Goal: Communication & Community: Ask a question

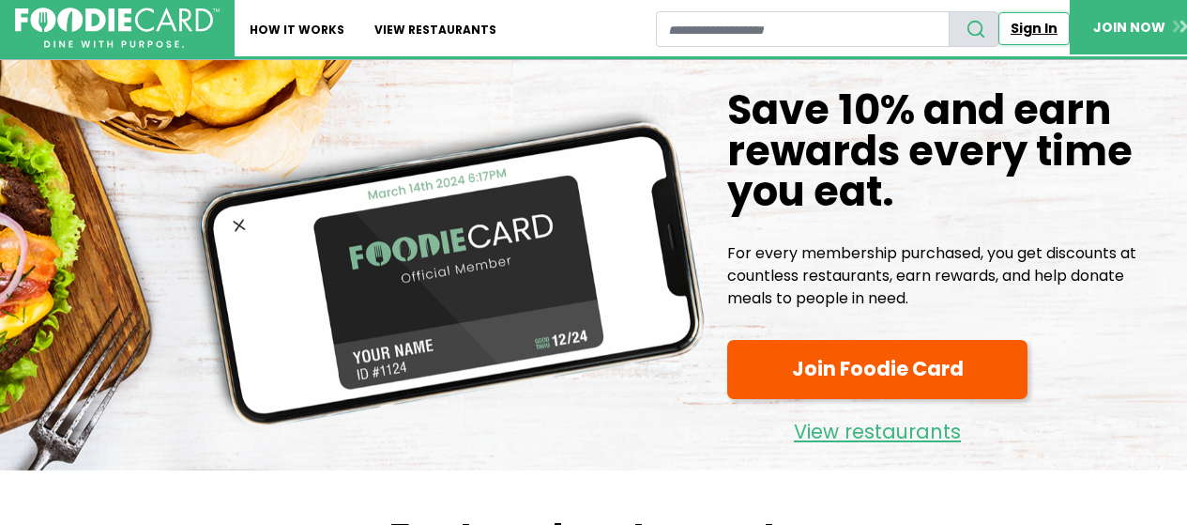
click at [1035, 33] on link "Sign In" at bounding box center [1033, 28] width 71 height 33
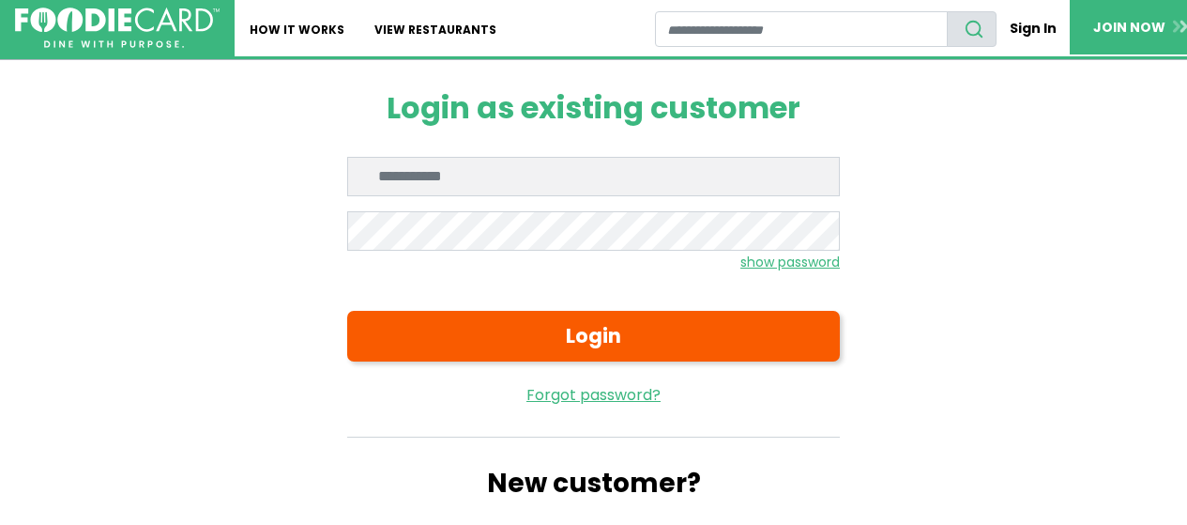
click at [478, 190] on input "Enter email" at bounding box center [593, 176] width 493 height 39
type input "**********"
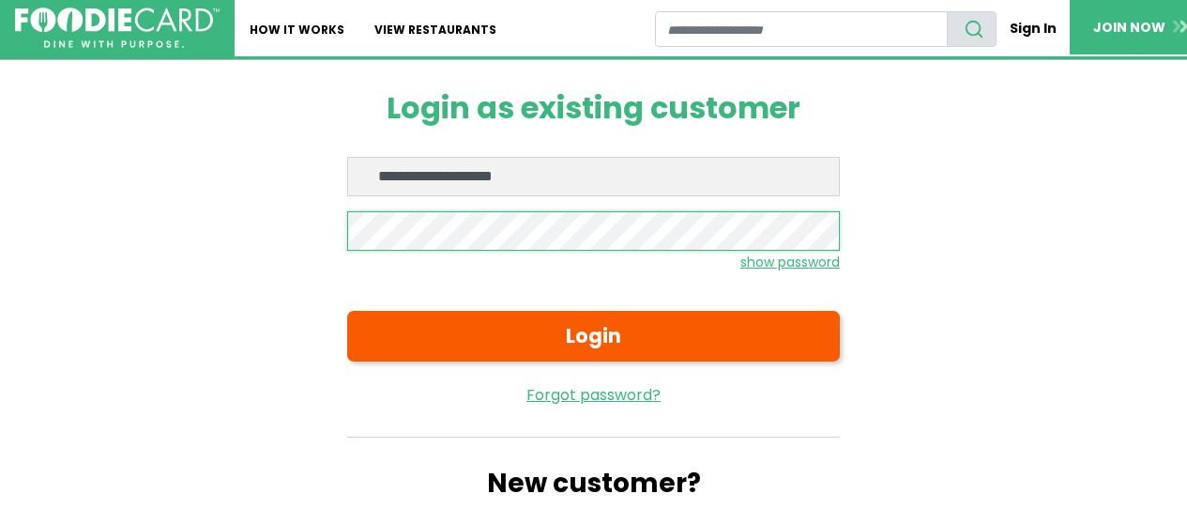
click at [347, 311] on button "Login" at bounding box center [593, 336] width 493 height 51
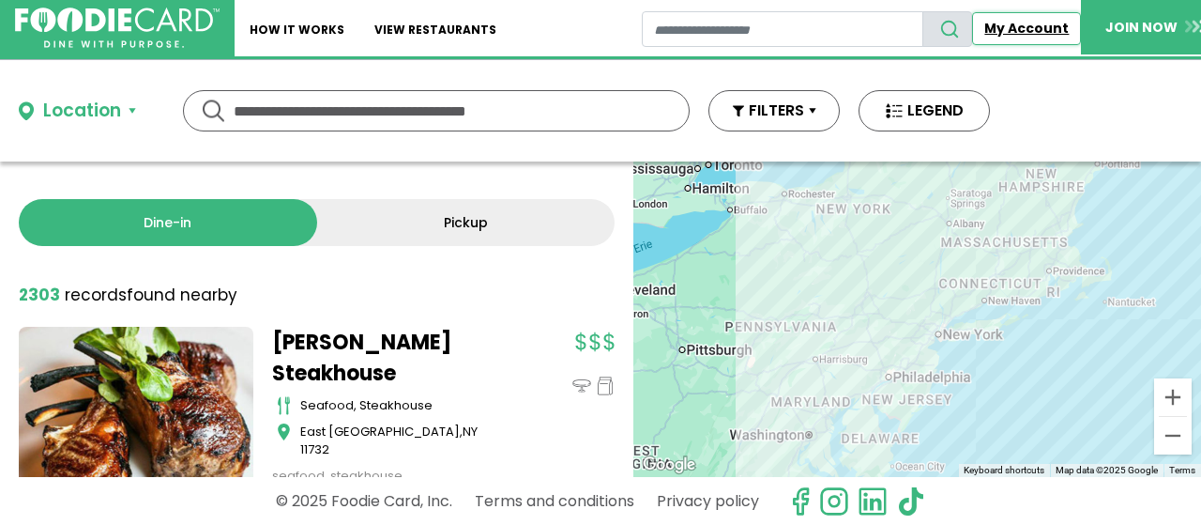
click at [1038, 23] on link "My Account" at bounding box center [1026, 28] width 109 height 33
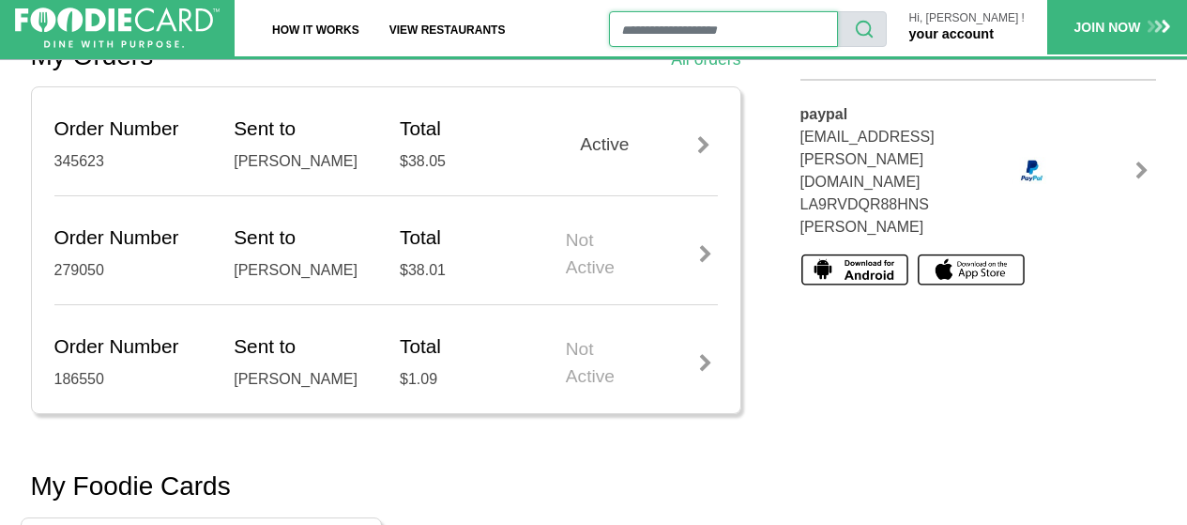
scroll to position [581, 0]
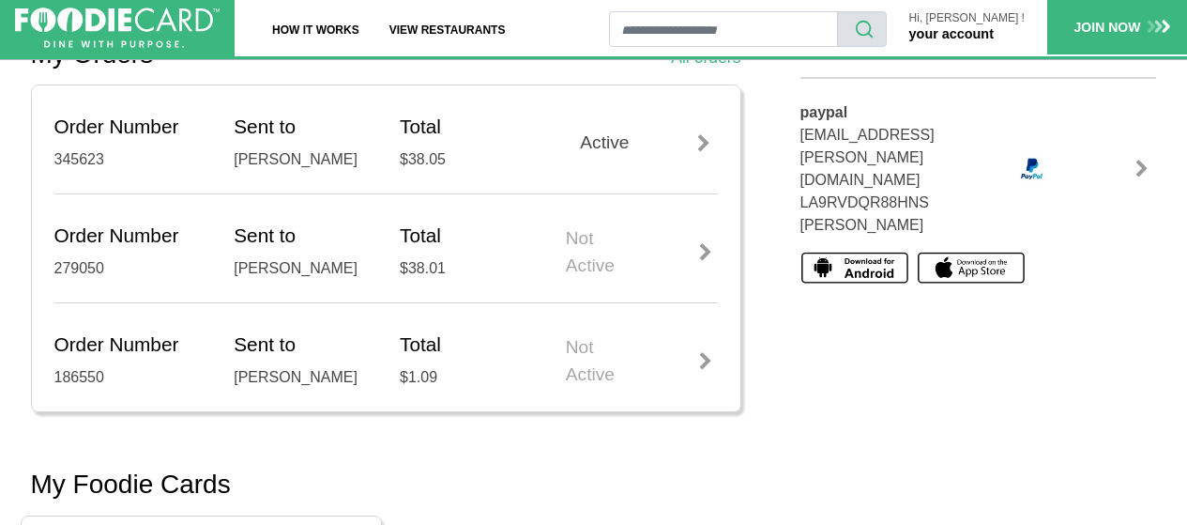
click at [708, 149] on div at bounding box center [704, 143] width 28 height 19
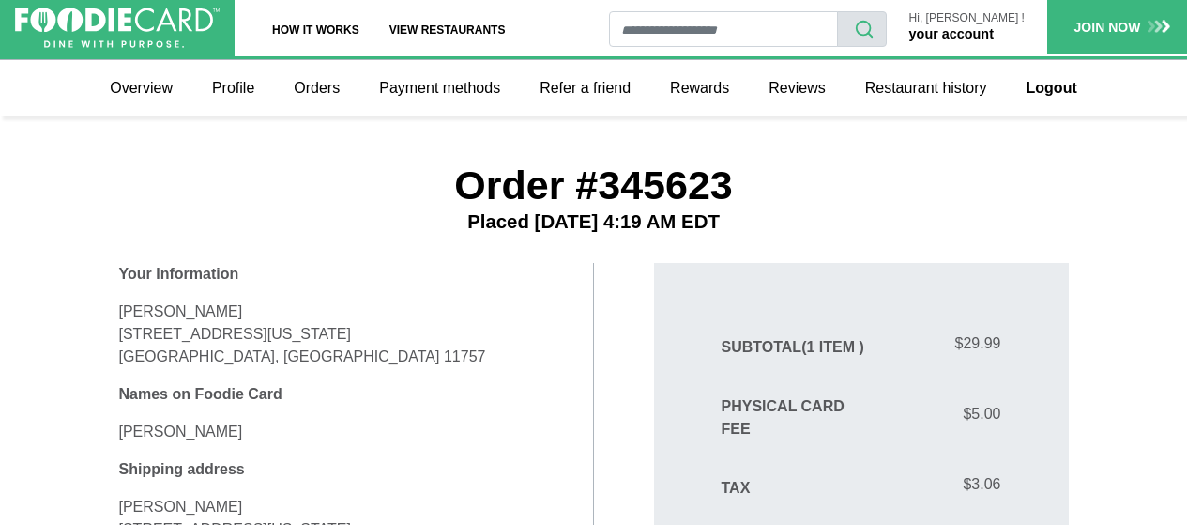
click at [994, 27] on link "your account" at bounding box center [951, 33] width 84 height 15
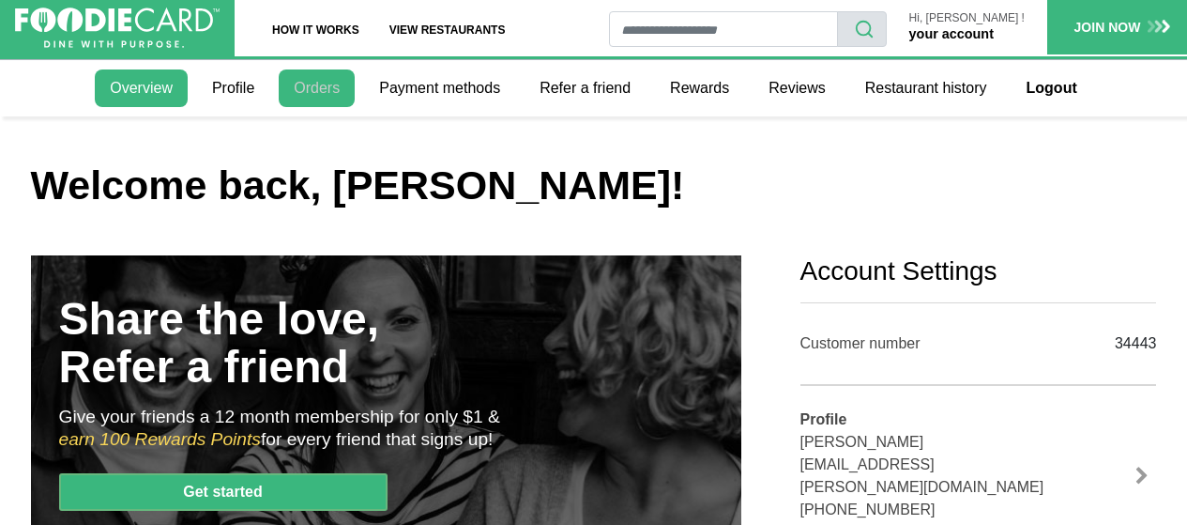
click at [326, 85] on link "Orders" at bounding box center [317, 88] width 76 height 38
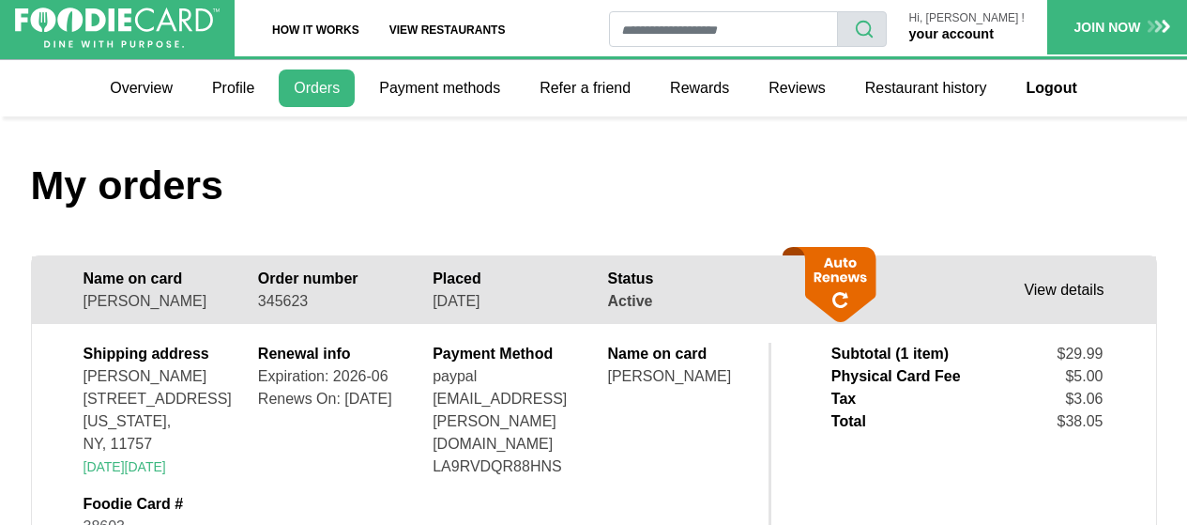
click at [1054, 295] on link "View details" at bounding box center [1064, 290] width 80 height 16
click at [835, 299] on icon at bounding box center [834, 284] width 83 height 75
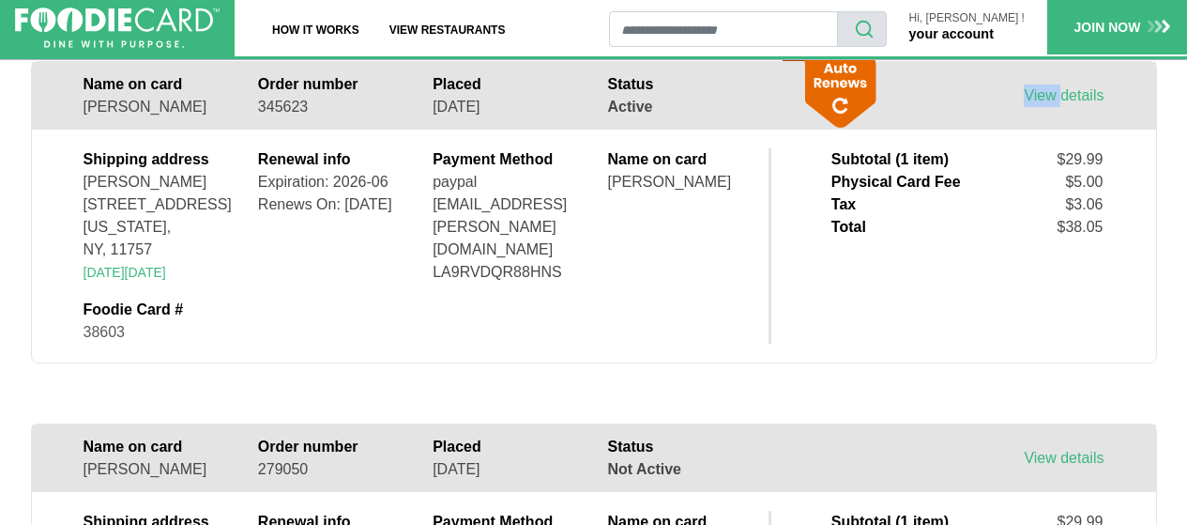
scroll to position [140, 0]
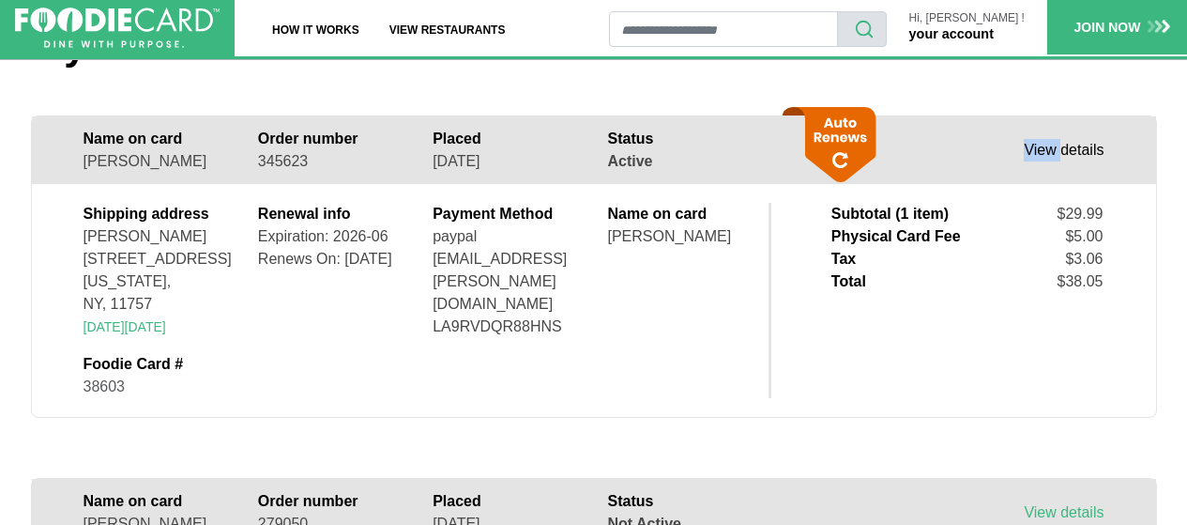
click at [1087, 148] on link "View details" at bounding box center [1064, 150] width 80 height 16
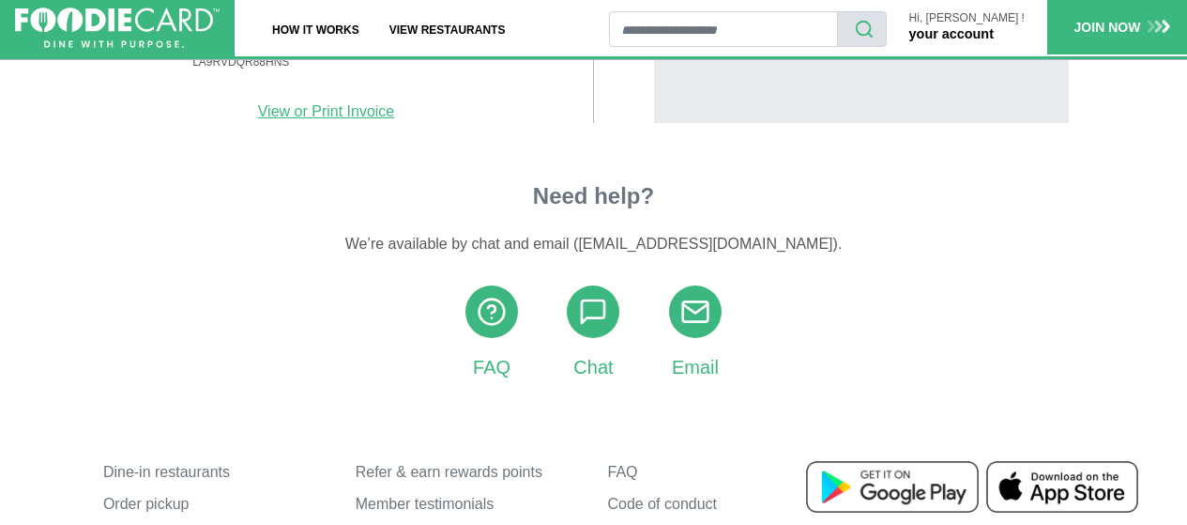
scroll to position [667, 0]
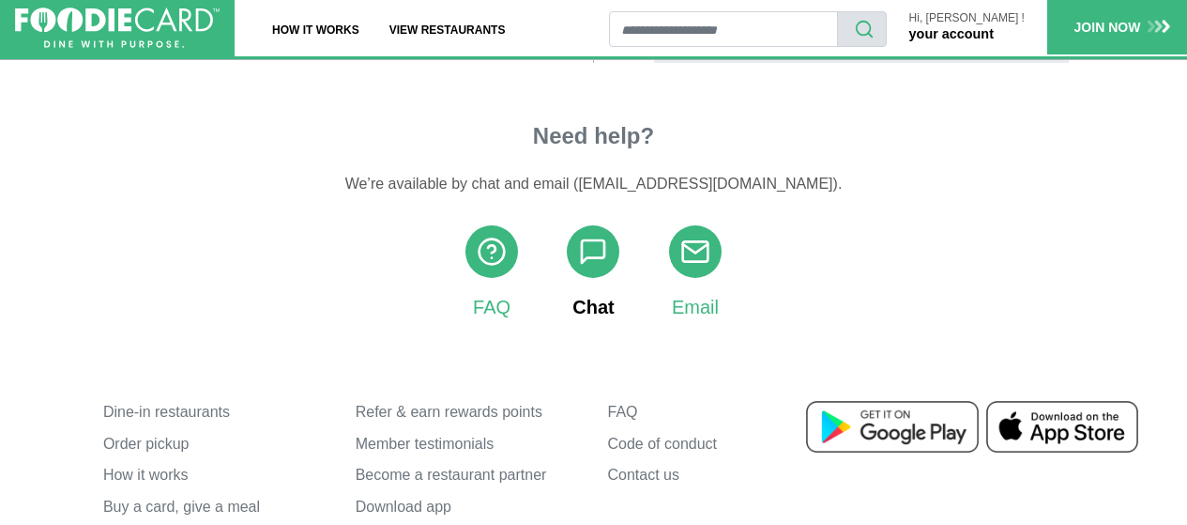
click at [585, 240] on use at bounding box center [593, 251] width 23 height 23
click at [600, 280] on link "Chat" at bounding box center [593, 273] width 53 height 96
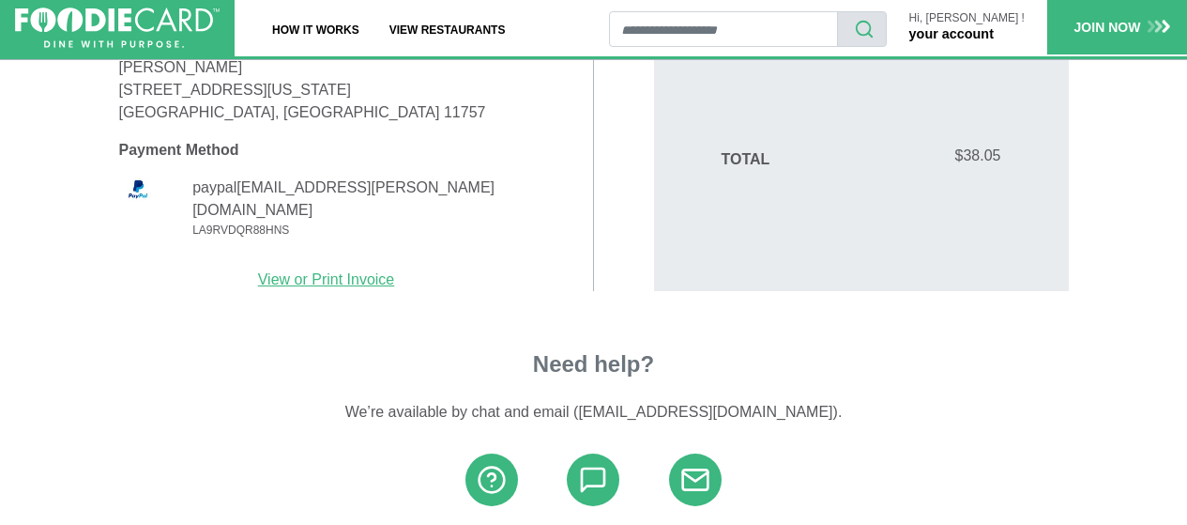
scroll to position [753, 0]
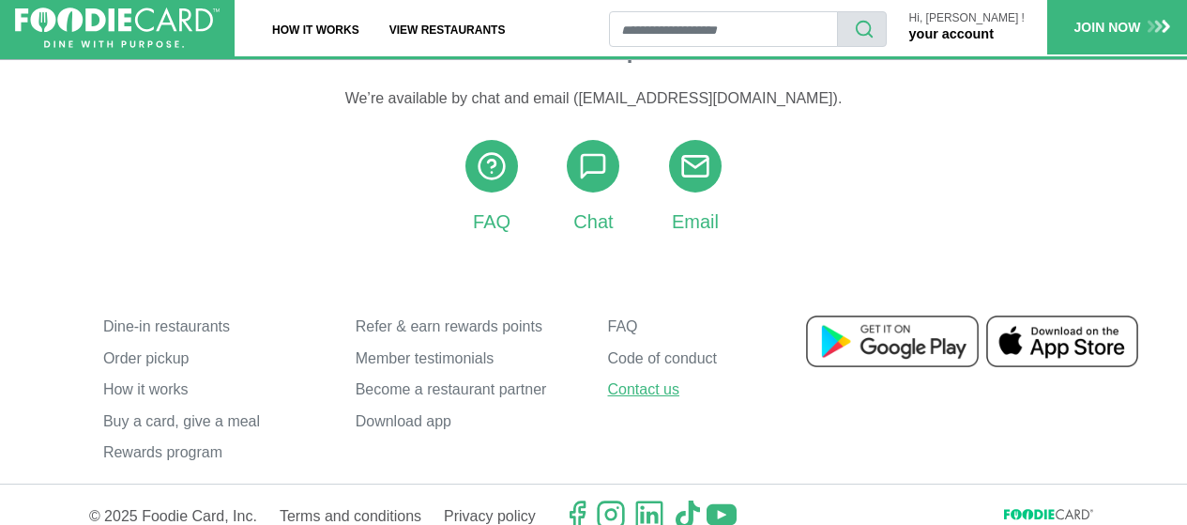
click at [671, 373] on link "Contact us" at bounding box center [720, 389] width 224 height 32
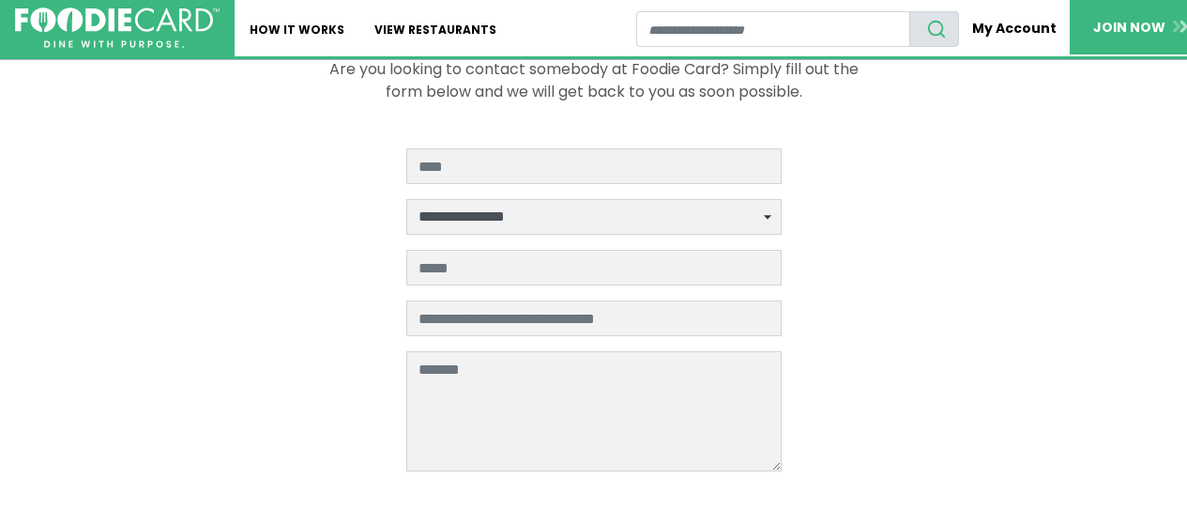
scroll to position [94, 0]
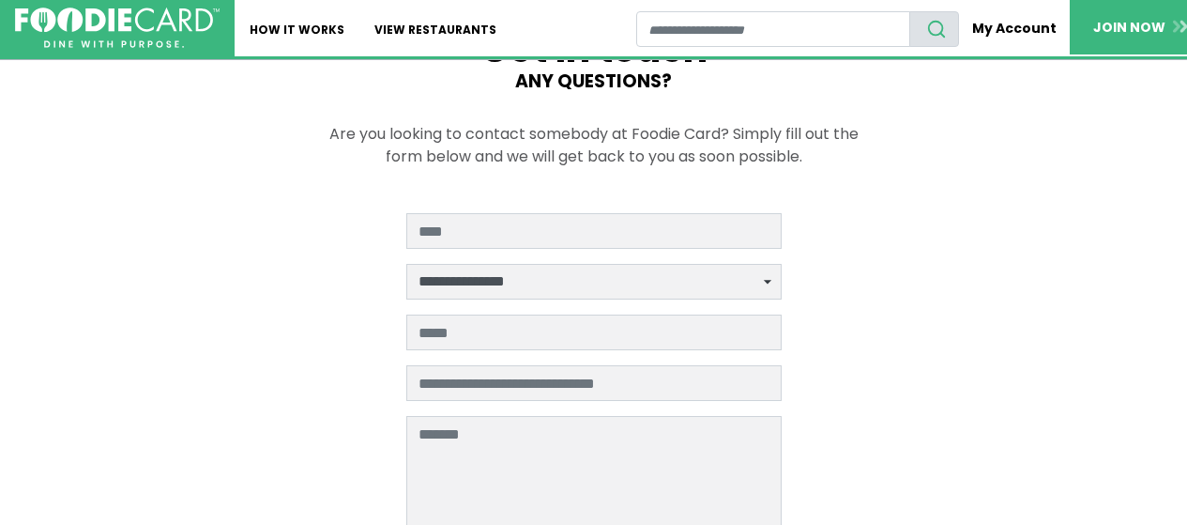
drag, startPoint x: 1195, startPoint y: 137, endPoint x: 1194, endPoint y: 175, distance: 38.5
click at [1186, 175] on html "Skip Navigation Skip to Login Skip to Footer Home How It Works View restaurants" at bounding box center [593, 505] width 1187 height 1198
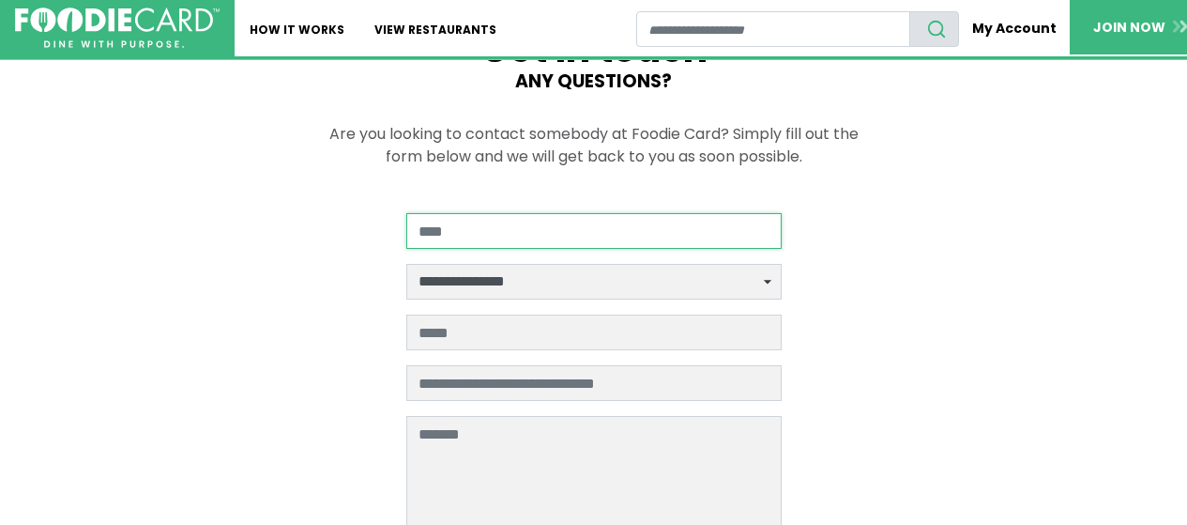
click at [497, 236] on input "Your Name" at bounding box center [593, 231] width 375 height 36
type input "**********"
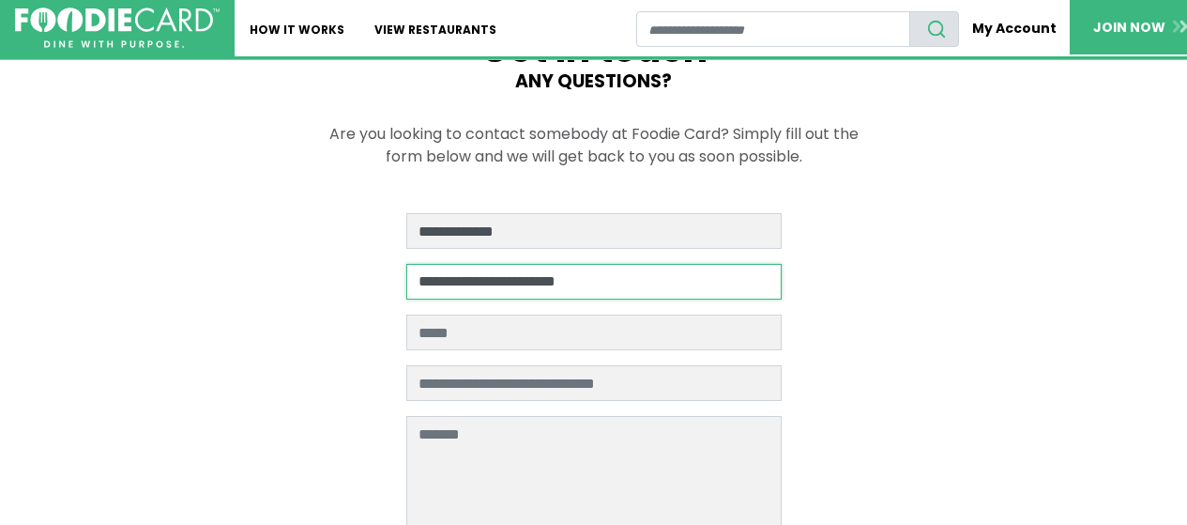
select select "**********"
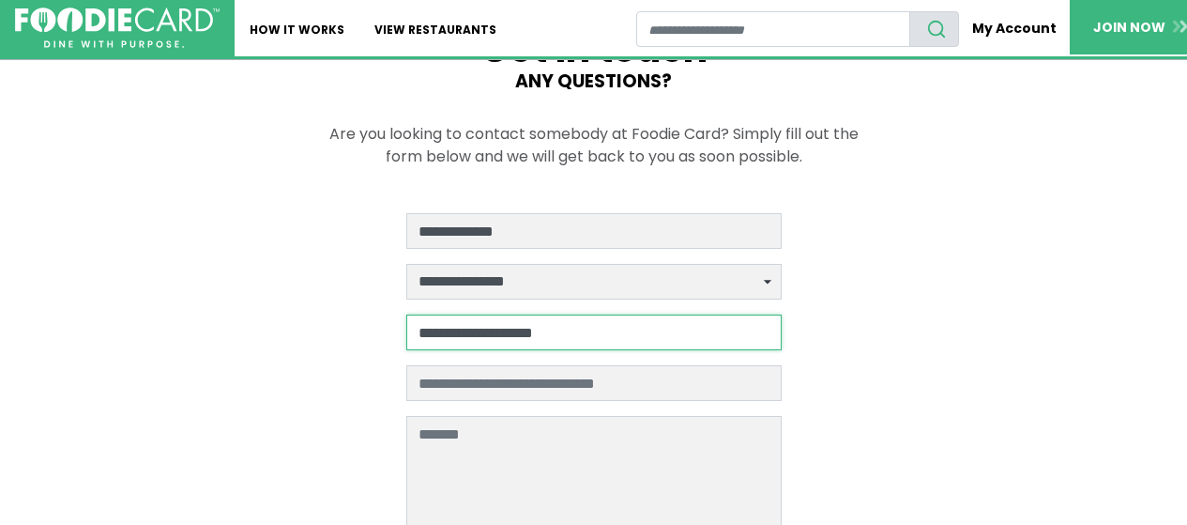
type input "**********"
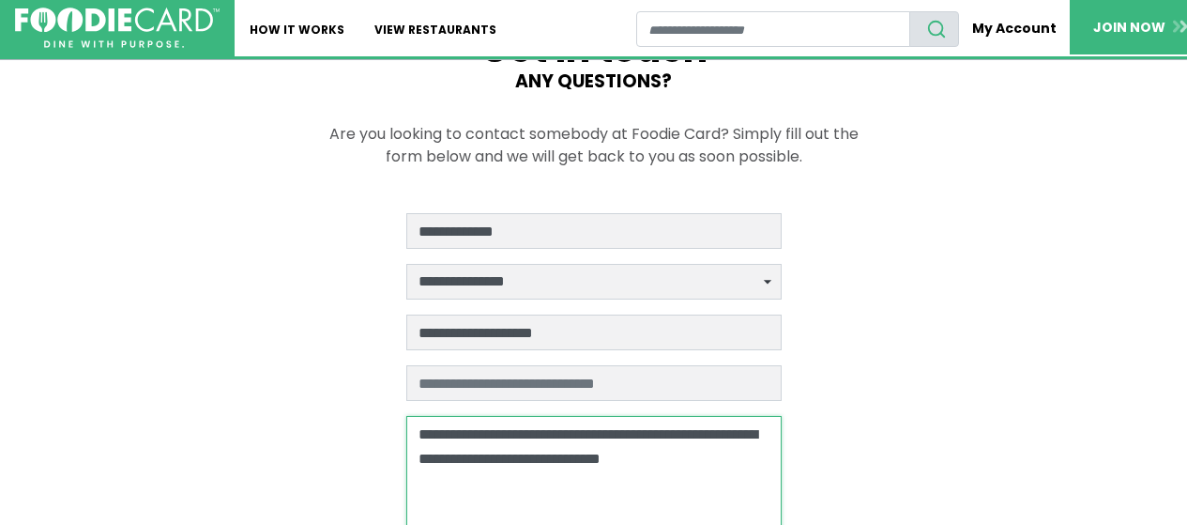
click at [770, 457] on textarea "**********" at bounding box center [593, 476] width 375 height 120
type textarea "**********"
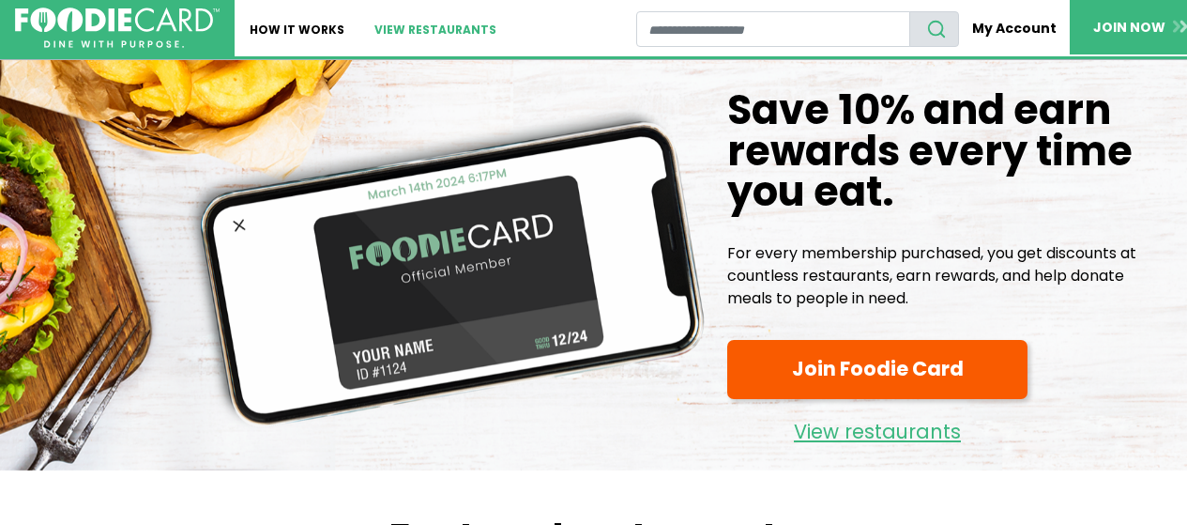
click at [427, 25] on link "View restaurants" at bounding box center [435, 28] width 152 height 56
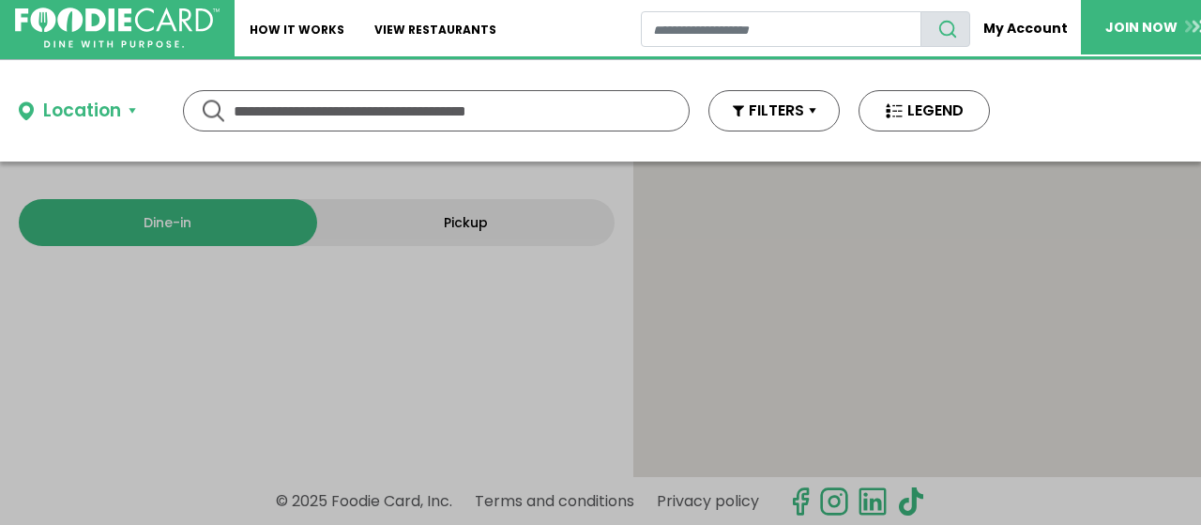
click at [371, 109] on input "text" at bounding box center [436, 110] width 405 height 39
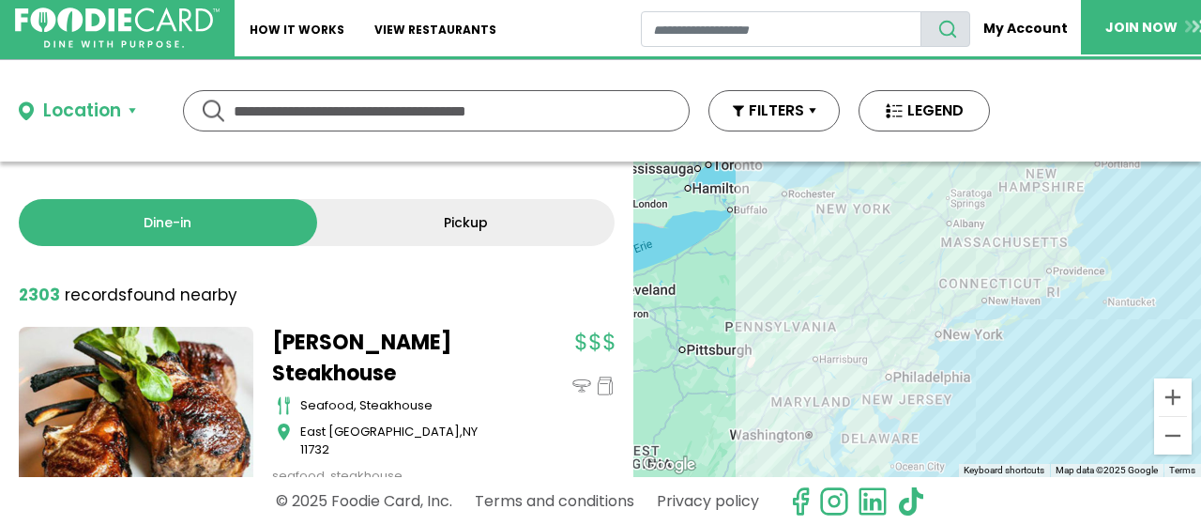
click at [114, 116] on div "Location" at bounding box center [82, 111] width 78 height 27
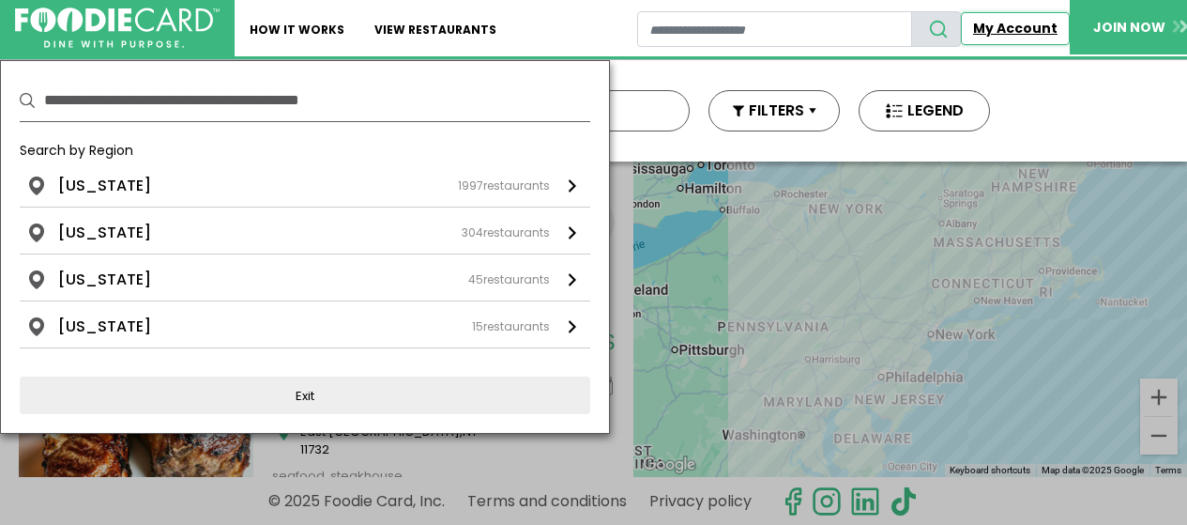
click at [1006, 26] on link "My Account" at bounding box center [1015, 28] width 109 height 33
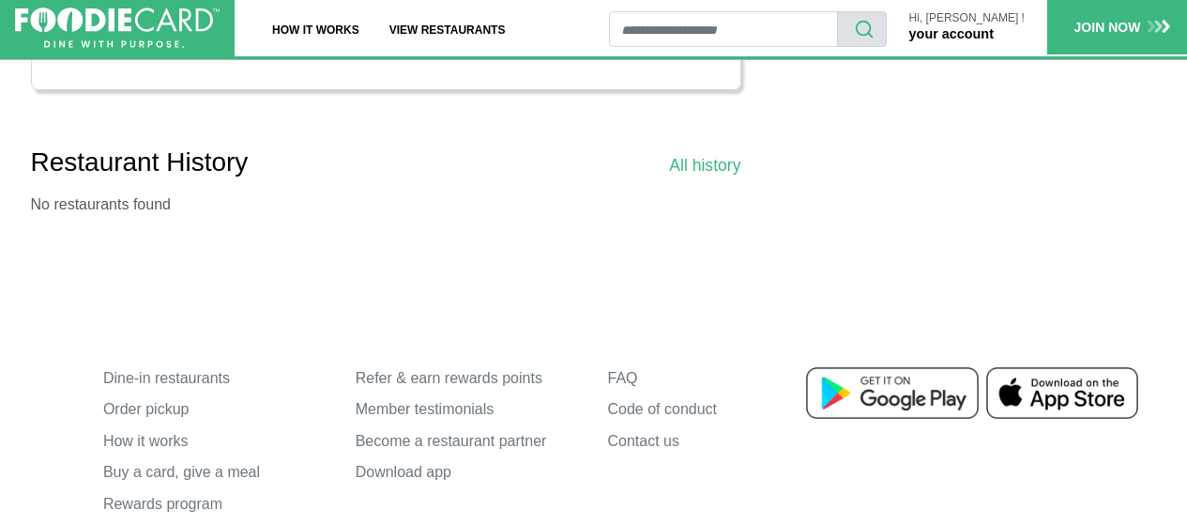
scroll to position [1471, 0]
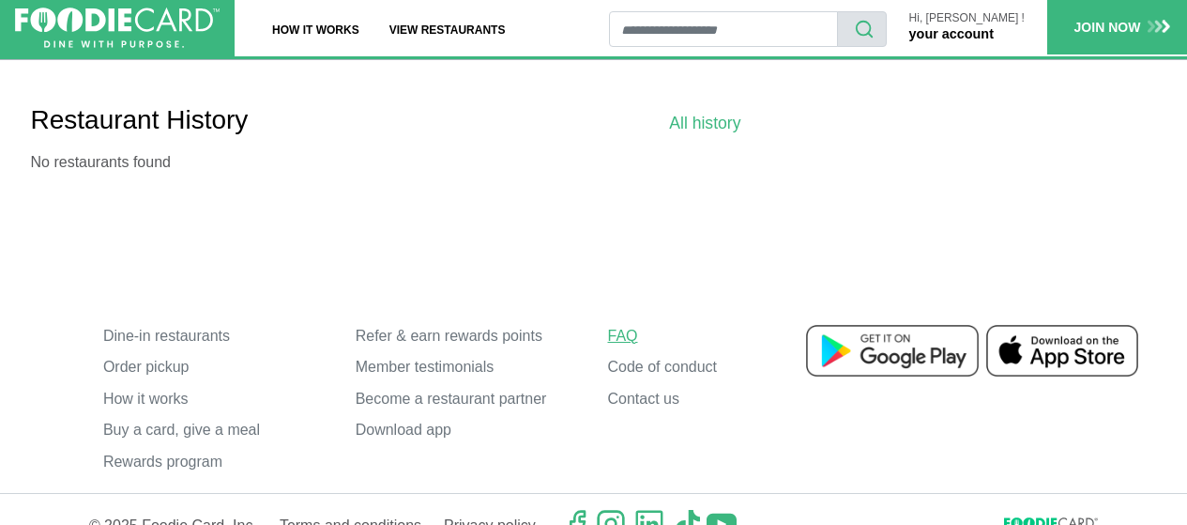
click at [635, 327] on link "FAQ" at bounding box center [720, 336] width 224 height 32
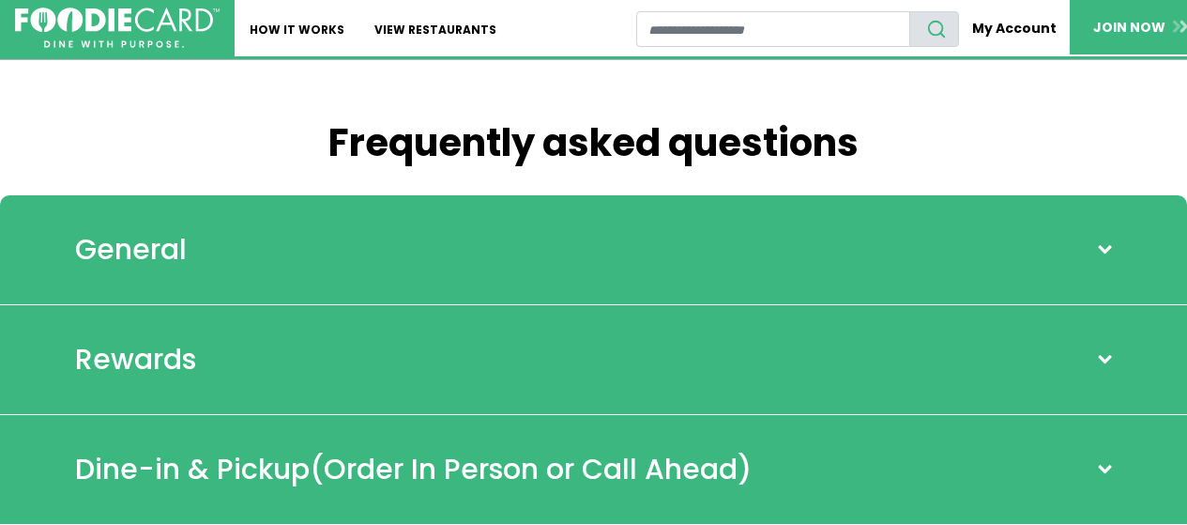
click at [1104, 246] on span at bounding box center [1104, 249] width 24 height 15
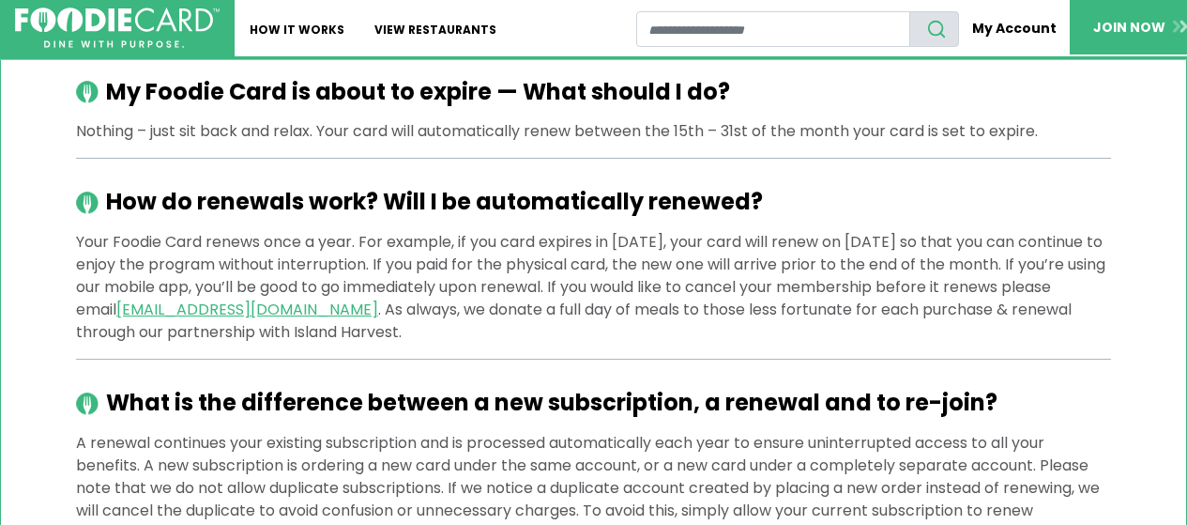
scroll to position [1340, 0]
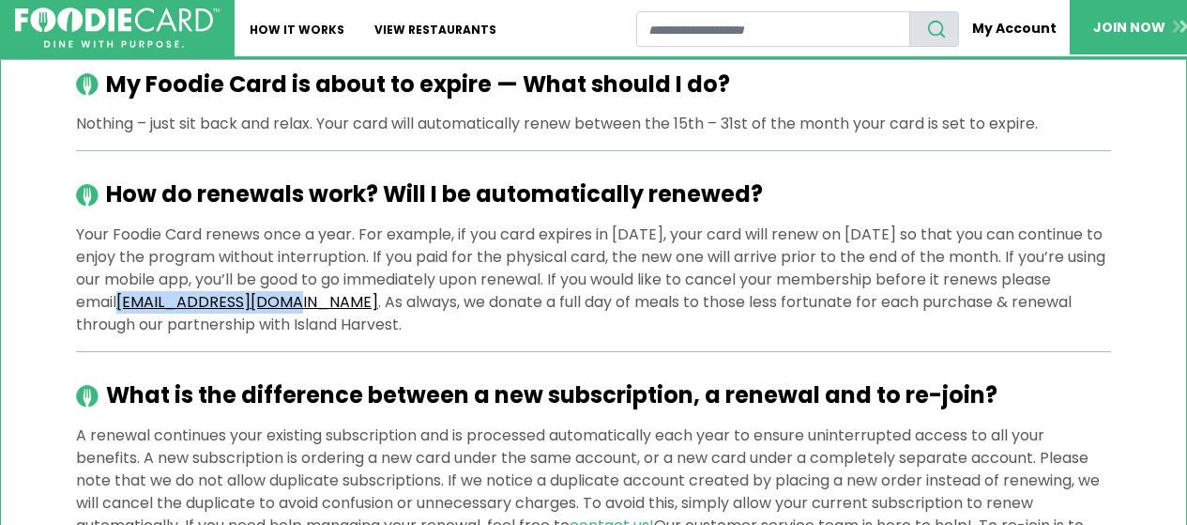
drag, startPoint x: 247, startPoint y: 305, endPoint x: 413, endPoint y: 306, distance: 166.1
click at [413, 306] on p "Your Foodie Card renews once a year. For example, if you card expires in March …" at bounding box center [593, 279] width 1035 height 113
copy link "[EMAIL_ADDRESS][DOMAIN_NAME]"
